Goal: Check status: Check status

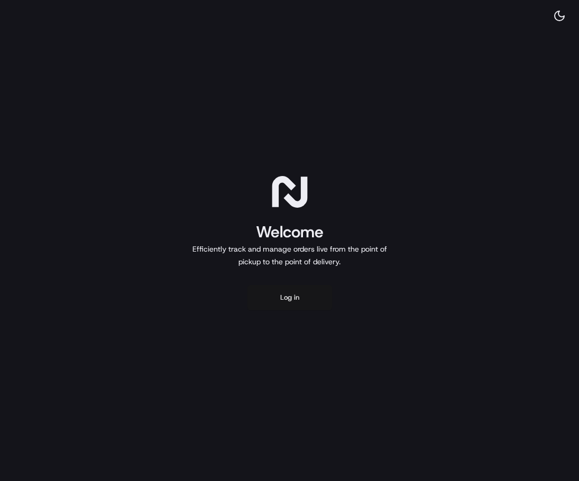
click at [292, 300] on button "Log in" at bounding box center [289, 297] width 85 height 25
